Goal: Check status: Check status

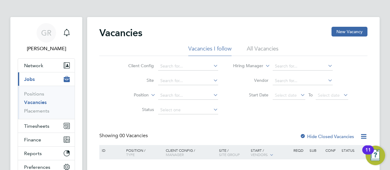
scroll to position [56, 0]
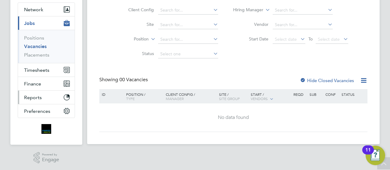
click at [33, 98] on span "Reports" at bounding box center [33, 98] width 18 height 6
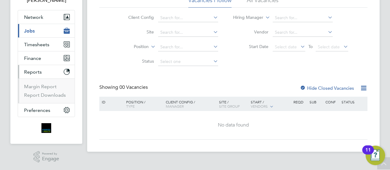
scroll to position [48, 0]
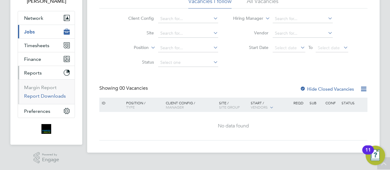
click at [49, 98] on link "Report Downloads" at bounding box center [45, 96] width 42 height 6
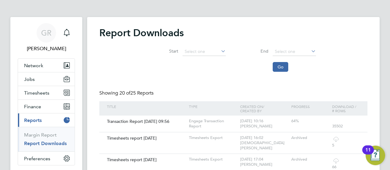
scroll to position [30, 0]
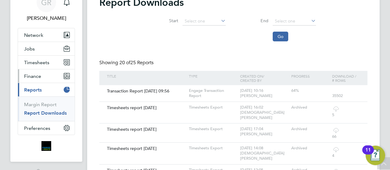
click at [42, 75] on button "Finance" at bounding box center [46, 75] width 57 height 13
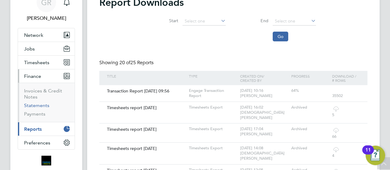
click at [37, 106] on link "Statements" at bounding box center [36, 106] width 25 height 6
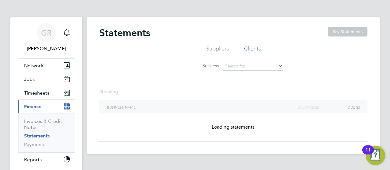
click at [277, 65] on icon at bounding box center [277, 66] width 0 height 9
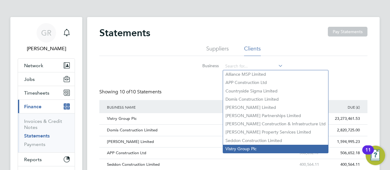
click at [249, 147] on li "Vistry Group Plc" at bounding box center [275, 149] width 105 height 8
type input "Vistry Group Plc"
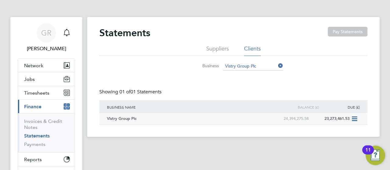
click at [189, 118] on div "Vistry Group Plc" at bounding box center [187, 118] width 164 height 11
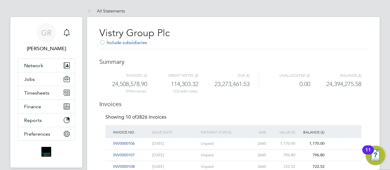
scroll to position [164, 0]
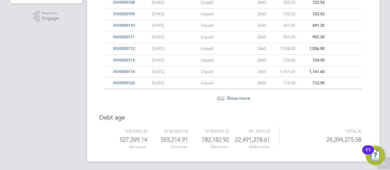
click at [232, 95] on span "Show more" at bounding box center [238, 98] width 23 height 6
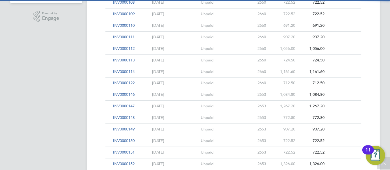
scroll to position [279, 0]
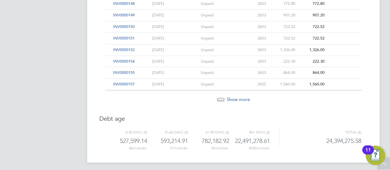
click at [234, 97] on span "Show more" at bounding box center [238, 100] width 23 height 6
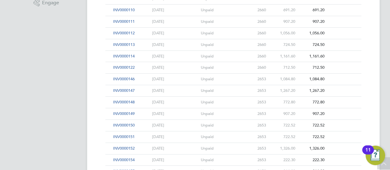
scroll to position [0, 0]
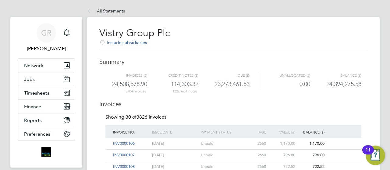
drag, startPoint x: 301, startPoint y: 37, endPoint x: 301, endPoint y: 41, distance: 4.0
click at [301, 37] on h2 "Vistry Group Plc Include subsidiaries" at bounding box center [233, 38] width 268 height 23
